Goal: Use online tool/utility: Utilize a website feature to perform a specific function

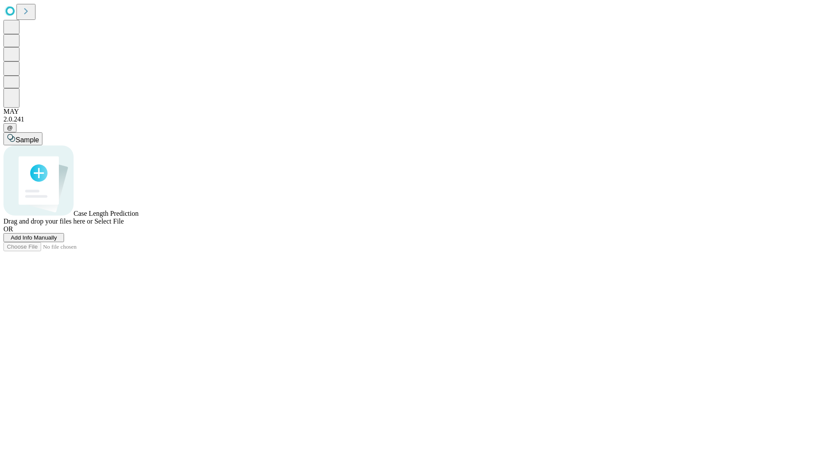
click at [124, 225] on span "Select File" at bounding box center [108, 221] width 29 height 7
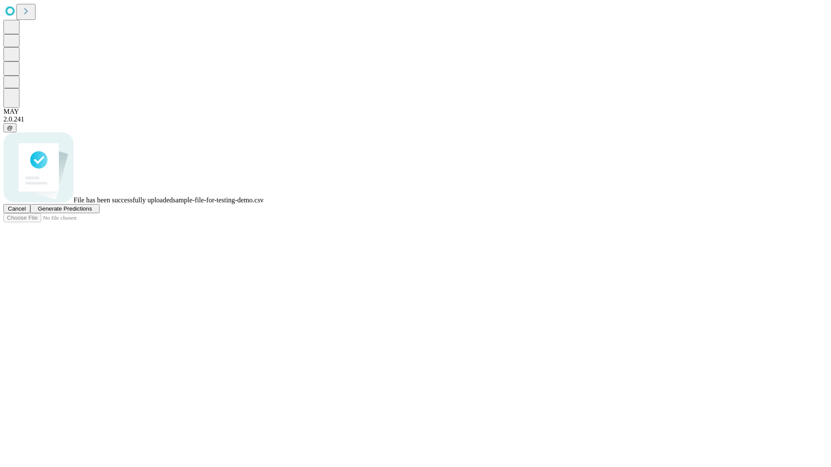
click at [92, 212] on span "Generate Predictions" at bounding box center [65, 209] width 54 height 6
